Goal: Information Seeking & Learning: Learn about a topic

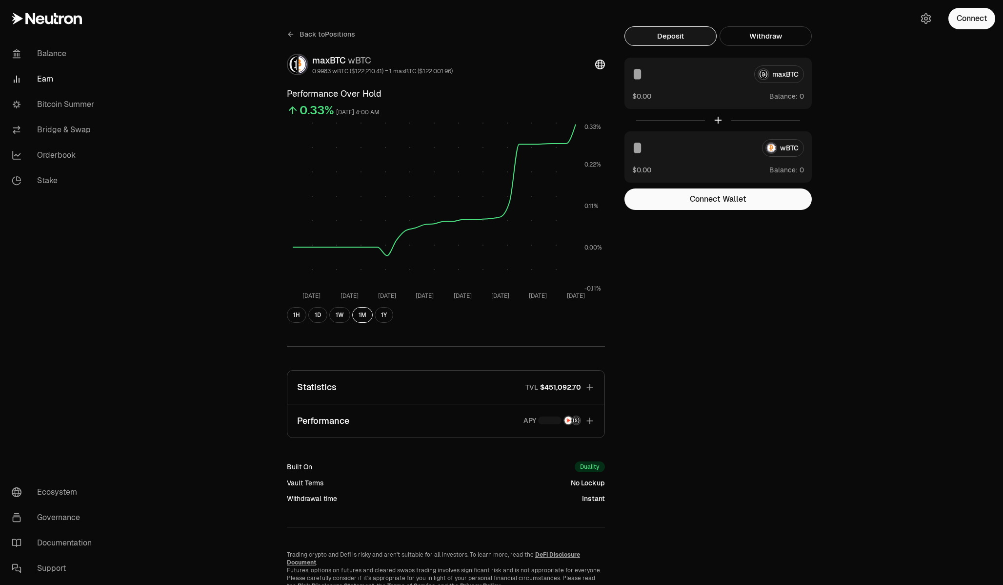
scroll to position [14, 0]
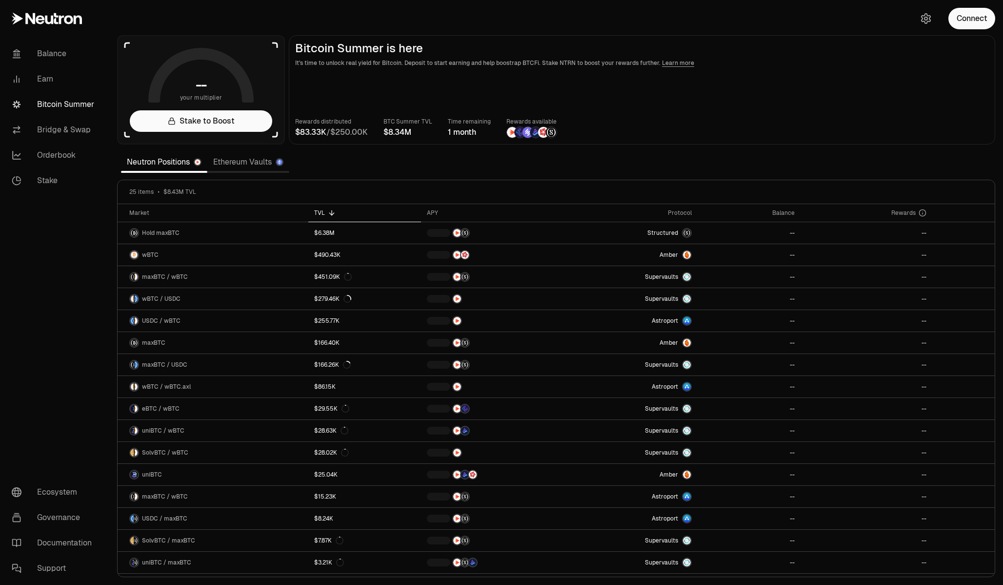
click at [232, 163] on link "Ethereum Vaults" at bounding box center [248, 162] width 82 height 20
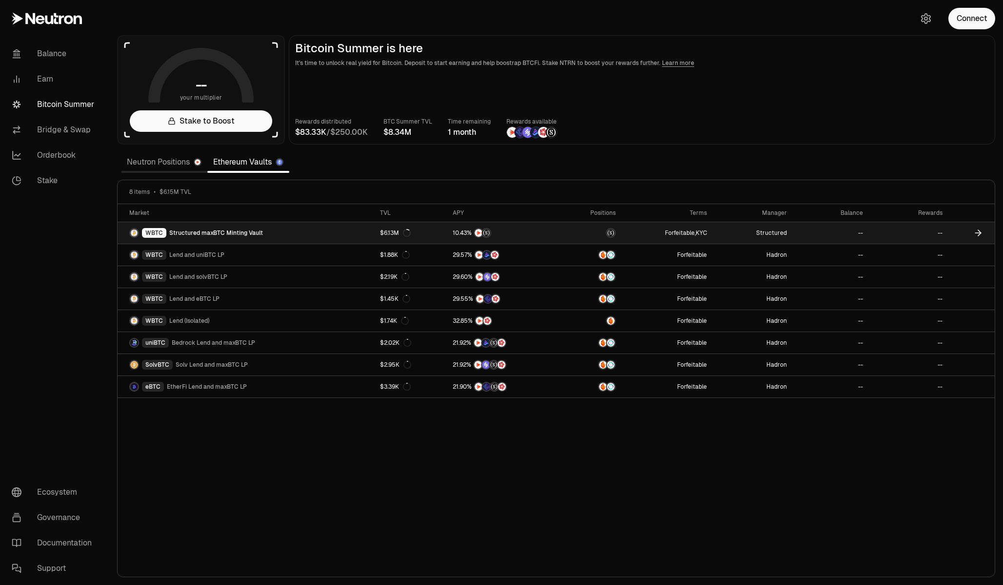
click at [219, 231] on span "Structured maxBTC Minting Vault" at bounding box center [216, 233] width 94 height 8
